Goal: Information Seeking & Learning: Check status

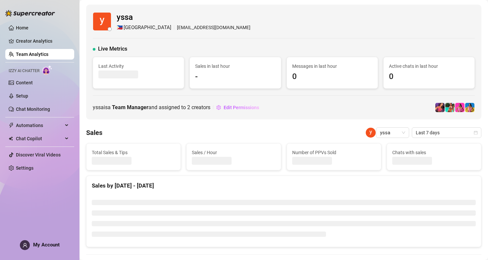
click at [31, 52] on link "Team Analytics" at bounding box center [32, 54] width 32 height 5
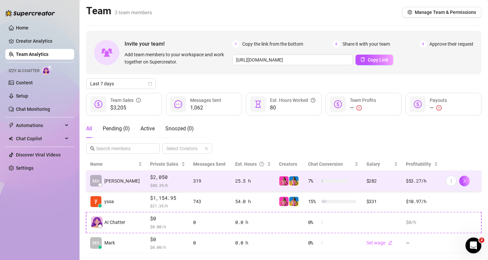
click at [125, 180] on td "MA [PERSON_NAME]" at bounding box center [116, 181] width 60 height 21
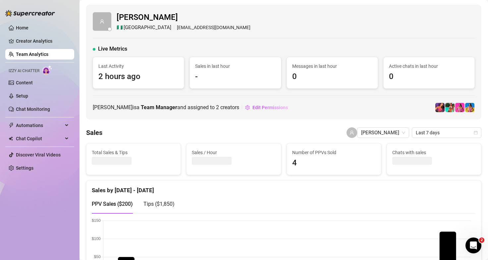
scroll to position [102, 0]
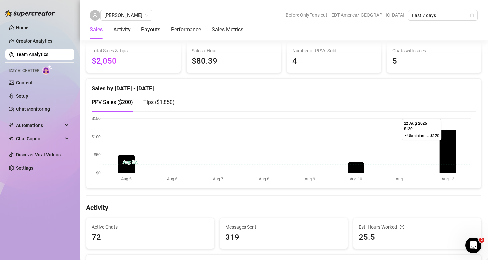
click at [153, 106] on div "Tips ( $1,850 )" at bounding box center [158, 102] width 31 height 8
click at [23, 28] on link "Home" at bounding box center [22, 27] width 13 height 5
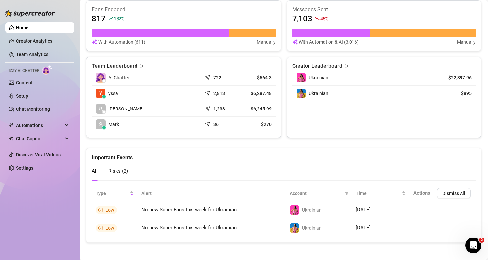
scroll to position [284, 0]
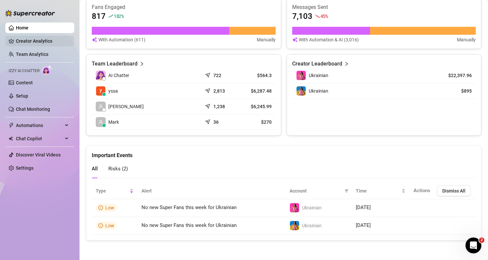
click at [28, 43] on link "Creator Analytics" at bounding box center [42, 41] width 53 height 11
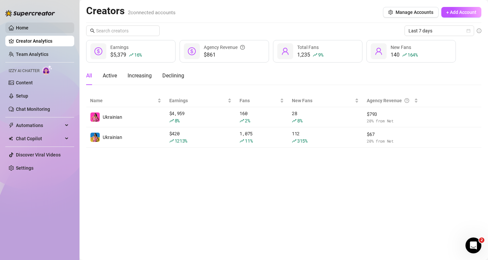
click at [28, 25] on link "Home" at bounding box center [22, 27] width 13 height 5
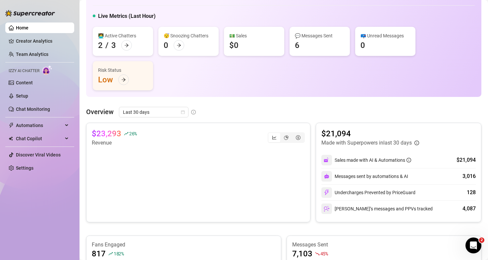
scroll to position [68, 0]
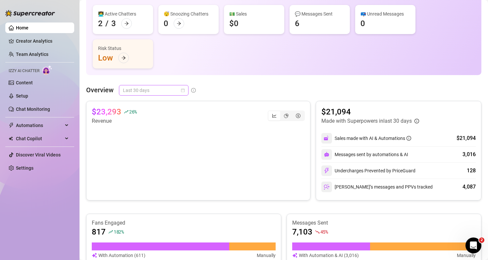
click at [170, 90] on span "Last 30 days" at bounding box center [154, 90] width 62 height 10
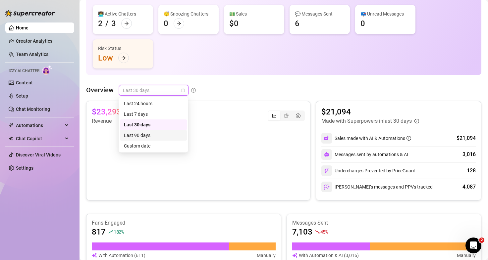
click at [148, 136] on div "Last 90 days" at bounding box center [153, 135] width 59 height 7
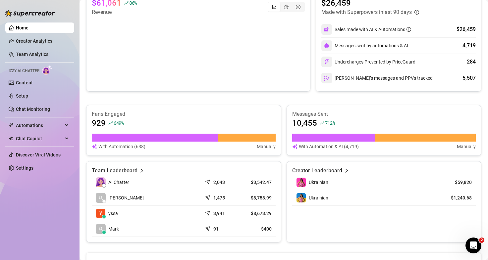
scroll to position [188, 0]
